Goal: Transaction & Acquisition: Book appointment/travel/reservation

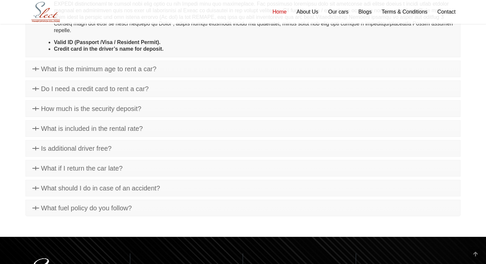
scroll to position [1644, 0]
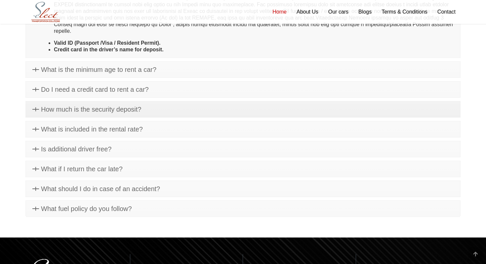
click at [126, 106] on span "How much is the security deposit?" at bounding box center [91, 109] width 100 height 7
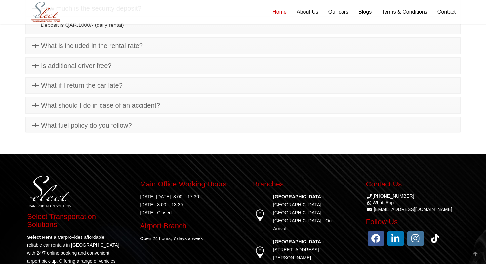
scroll to position [1603, 0]
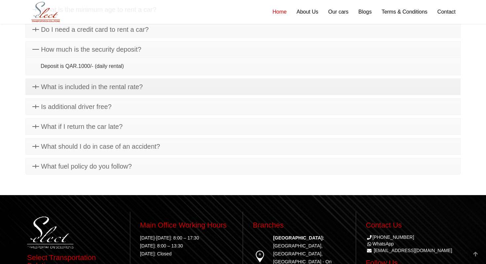
click at [122, 87] on span "What is included in the rental rate?" at bounding box center [92, 86] width 102 height 7
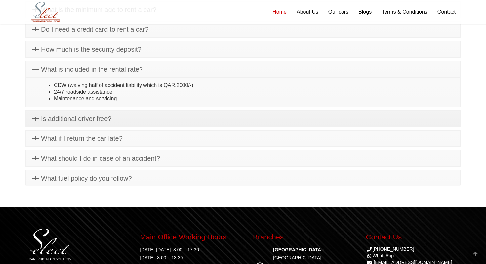
click at [130, 122] on link "Is additional driver free?" at bounding box center [243, 119] width 435 height 16
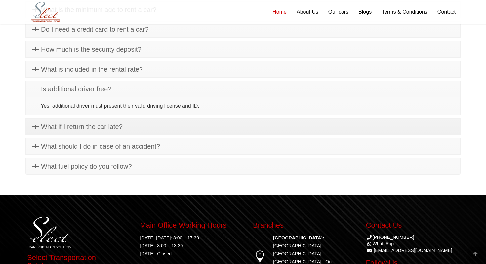
click at [130, 128] on link "What if I return the car late?" at bounding box center [243, 126] width 435 height 16
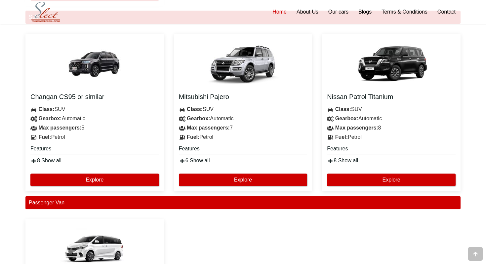
scroll to position [986, 0]
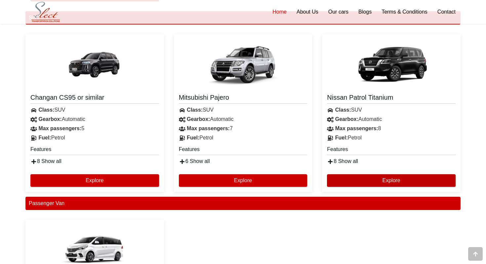
click at [393, 179] on button "Explore" at bounding box center [391, 180] width 129 height 13
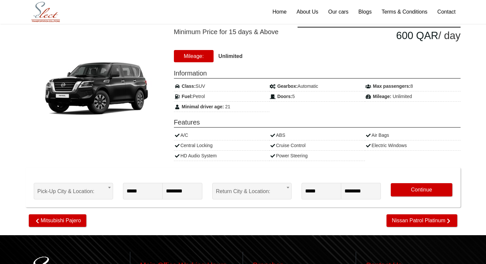
scroll to position [76, 0]
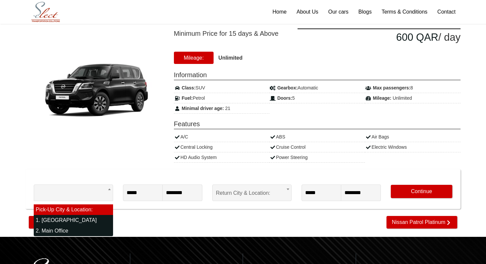
click at [112, 191] on body "The Commercial Avenue, Sayer Bldh (+974)31366623 WhatsApp Follow us on: Home Ab…" at bounding box center [243, 161] width 486 height 474
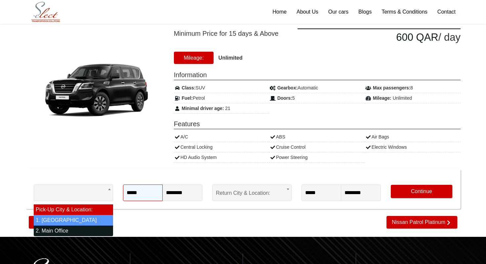
select select "*"
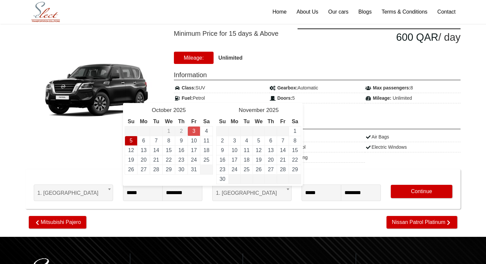
click at [131, 141] on link "5" at bounding box center [131, 141] width 3 height 6
type input "**********"
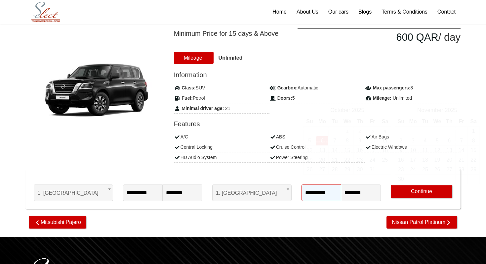
click at [332, 193] on input "**********" at bounding box center [322, 192] width 40 height 17
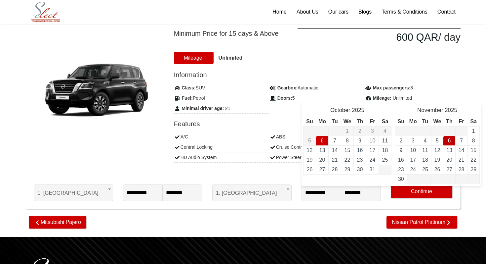
click at [448, 139] on link "6" at bounding box center [449, 141] width 3 height 6
type input "**********"
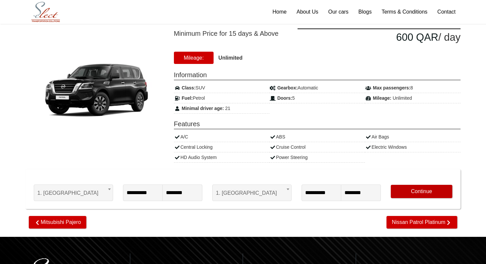
click at [416, 192] on button "Continue" at bounding box center [422, 191] width 62 height 13
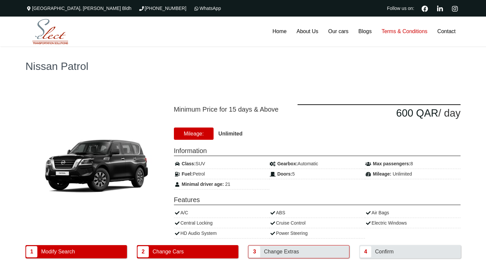
click at [396, 32] on link "Terms & Conditions" at bounding box center [405, 32] width 56 height 30
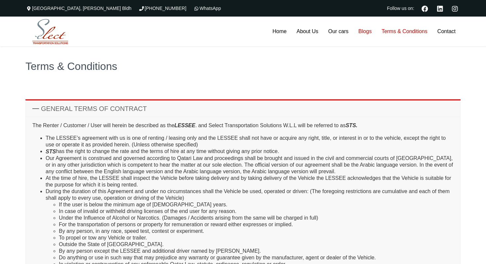
click at [364, 33] on link "Blogs" at bounding box center [365, 32] width 23 height 30
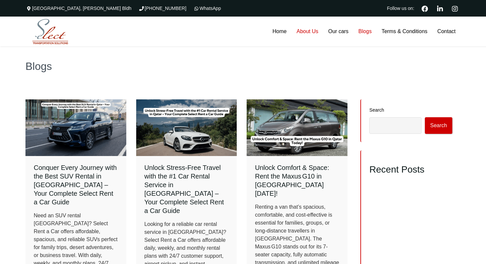
click at [305, 31] on link "About Us" at bounding box center [308, 32] width 32 height 30
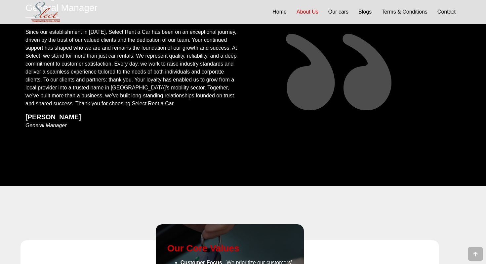
scroll to position [374, 0]
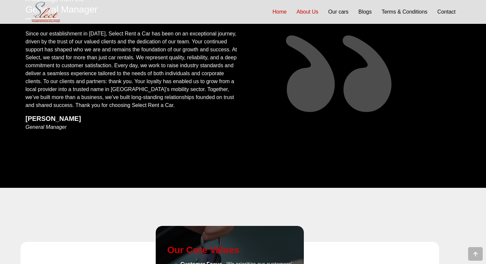
click at [280, 14] on link "Home" at bounding box center [280, 12] width 24 height 24
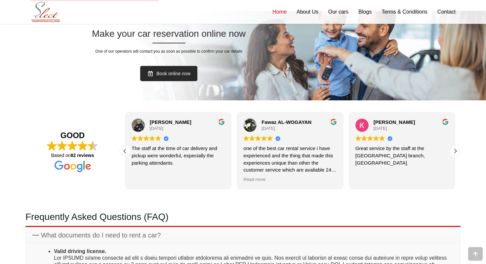
scroll to position [1359, 0]
